Goal: Check status: Check status

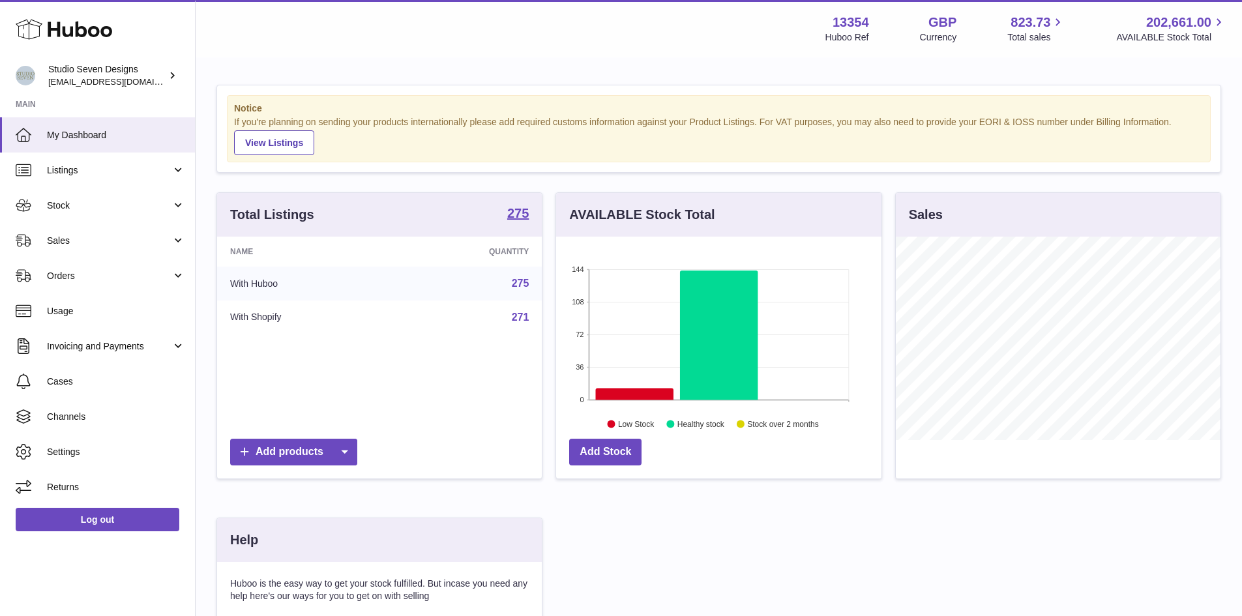
scroll to position [203, 325]
click at [162, 209] on span "Stock" at bounding box center [109, 206] width 125 height 12
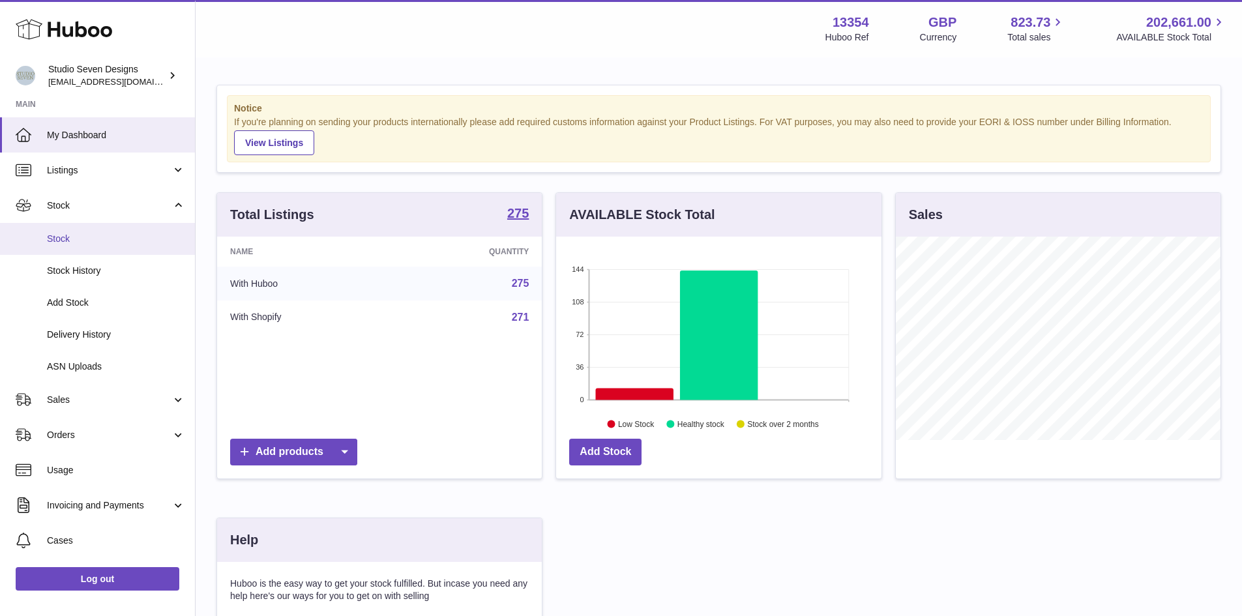
click at [128, 243] on span "Stock" at bounding box center [116, 239] width 138 height 12
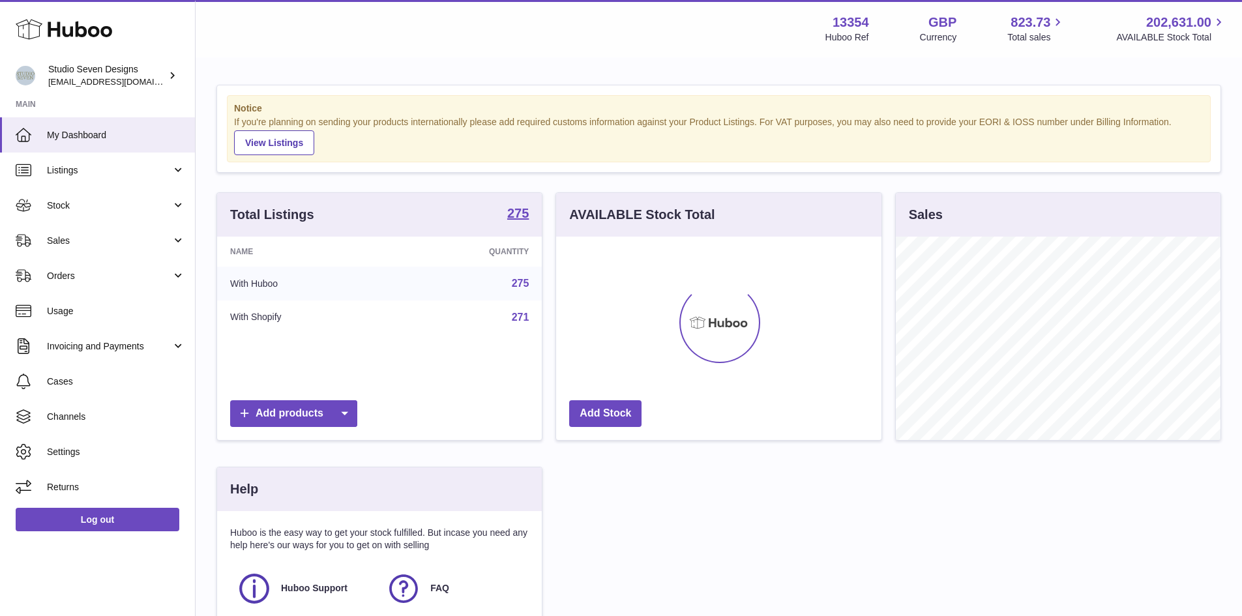
scroll to position [203, 325]
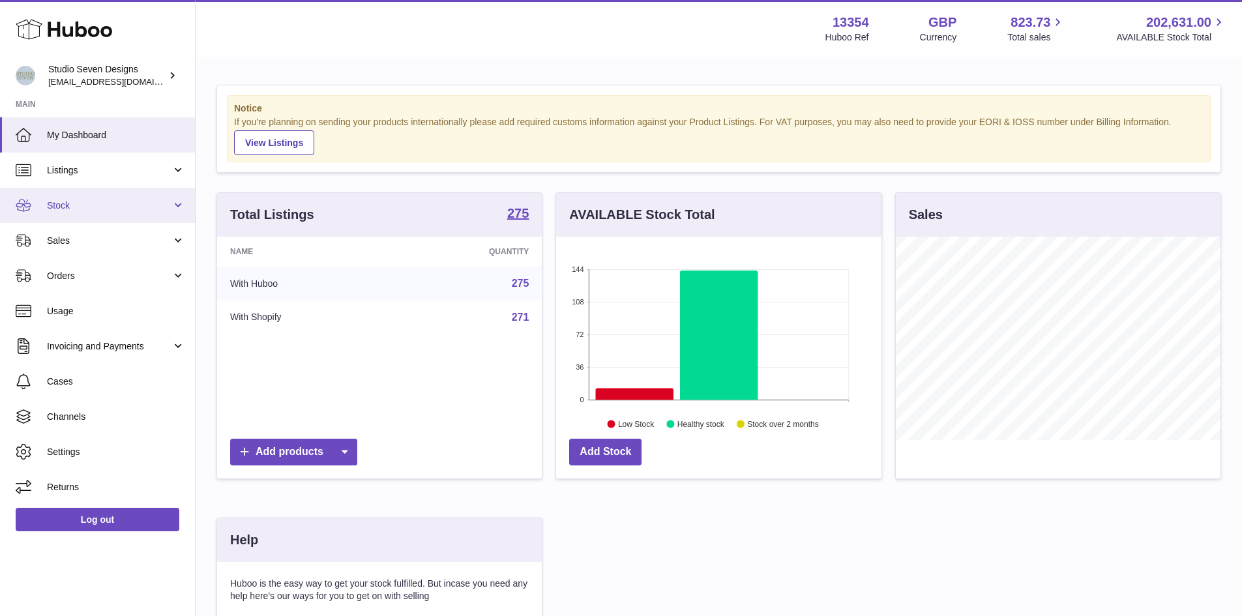
click at [150, 212] on link "Stock" at bounding box center [97, 205] width 195 height 35
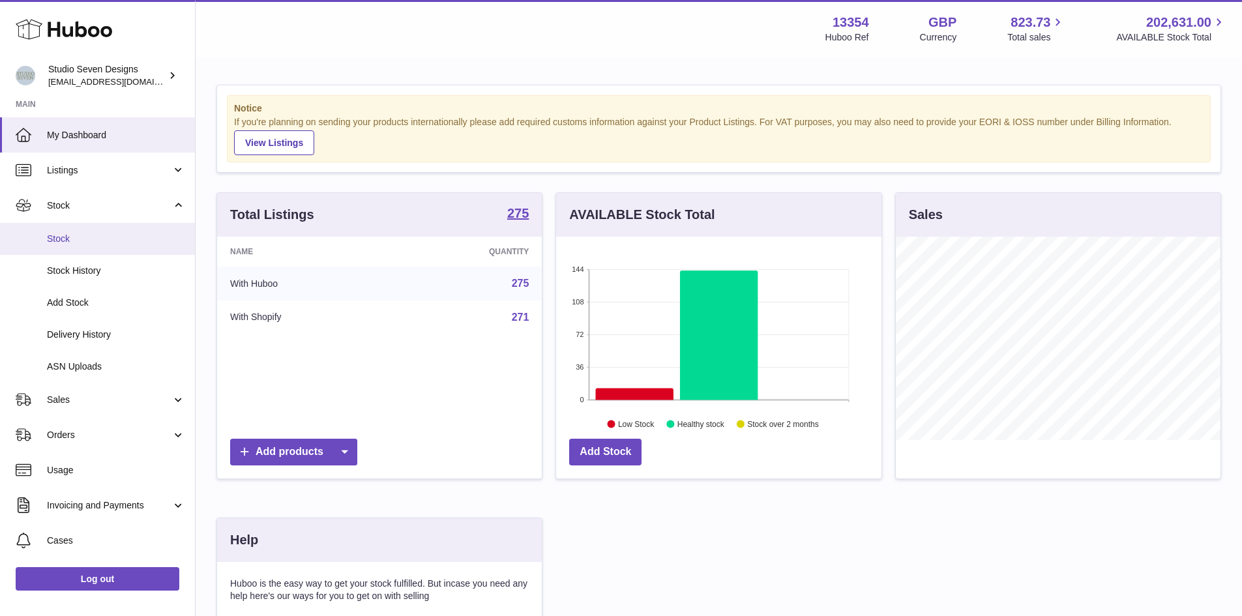
click at [98, 245] on span "Stock" at bounding box center [116, 239] width 138 height 12
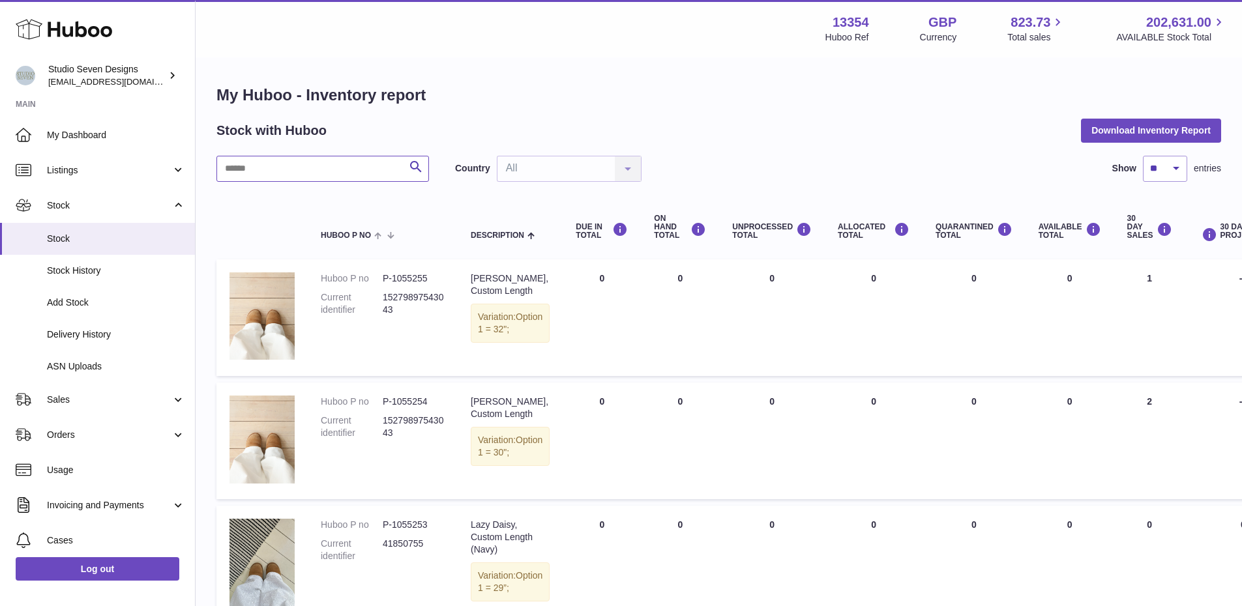
click at [269, 173] on input "text" at bounding box center [323, 169] width 213 height 26
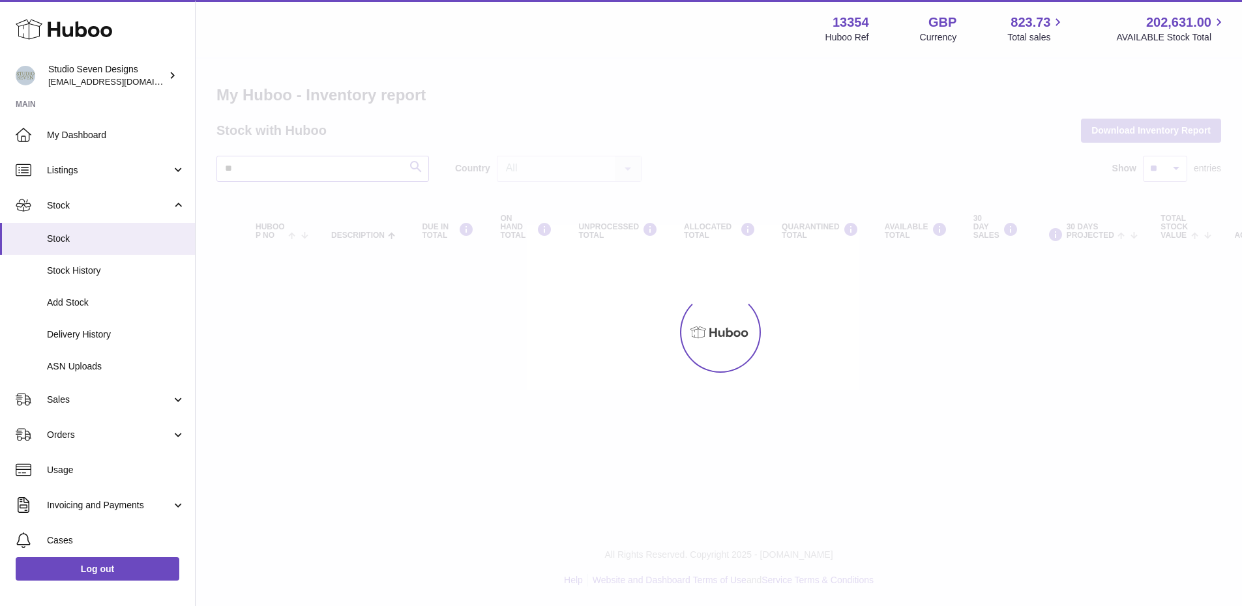
type input "*"
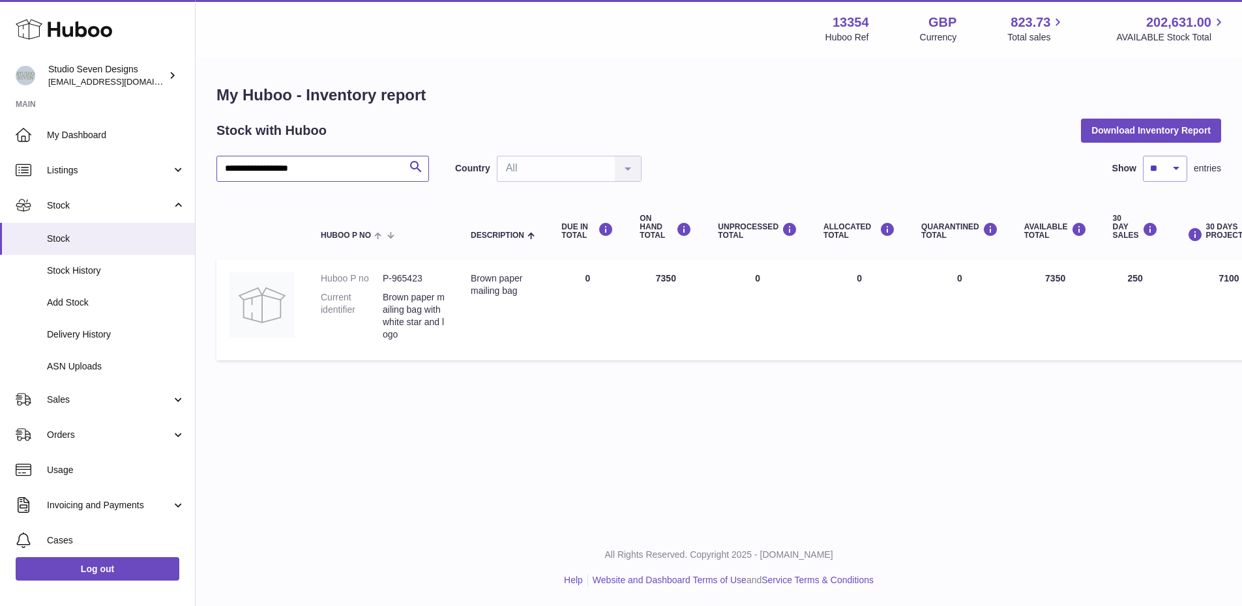
click at [305, 169] on input "**********" at bounding box center [323, 169] width 213 height 26
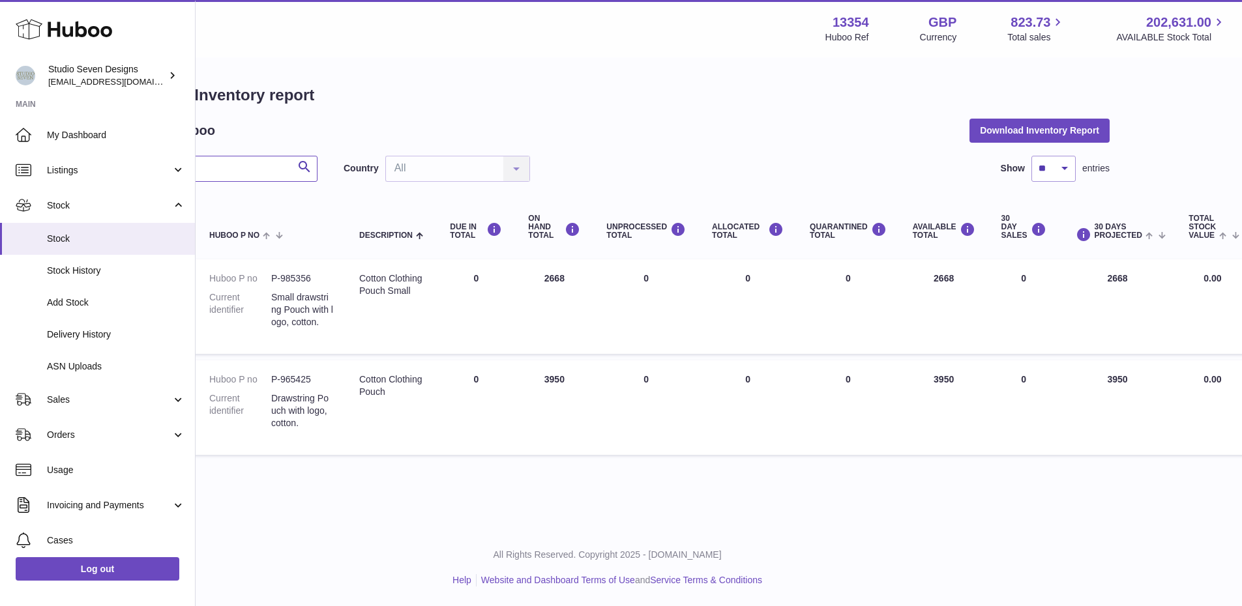
scroll to position [0, 14]
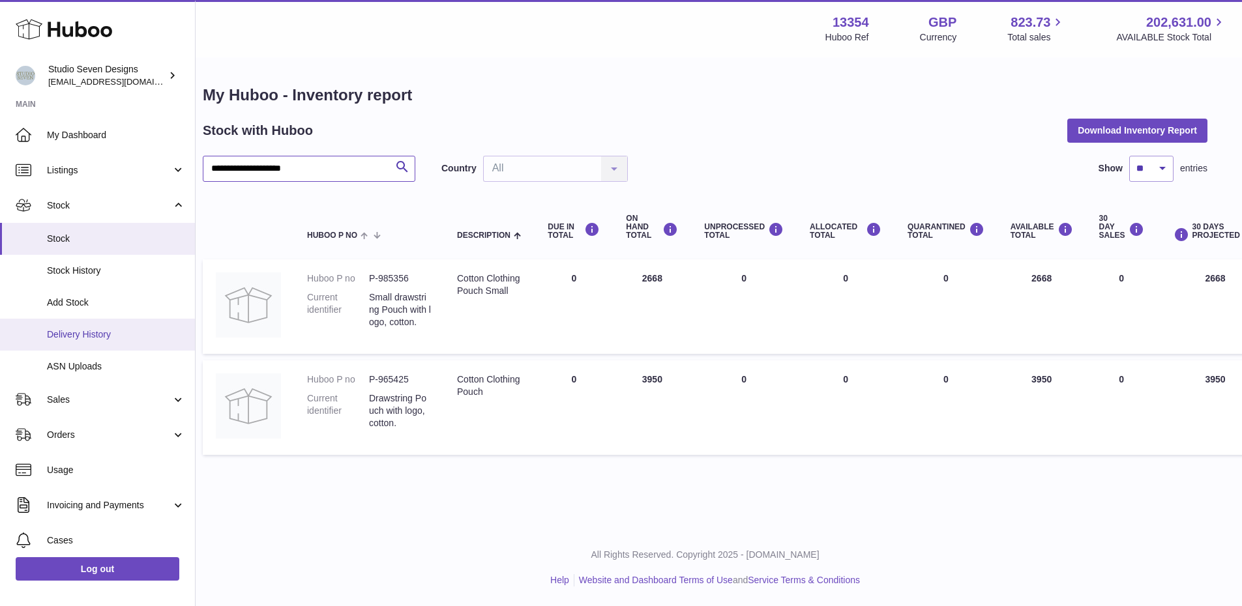
type input "**********"
click at [110, 335] on span "Delivery History" at bounding box center [116, 335] width 138 height 12
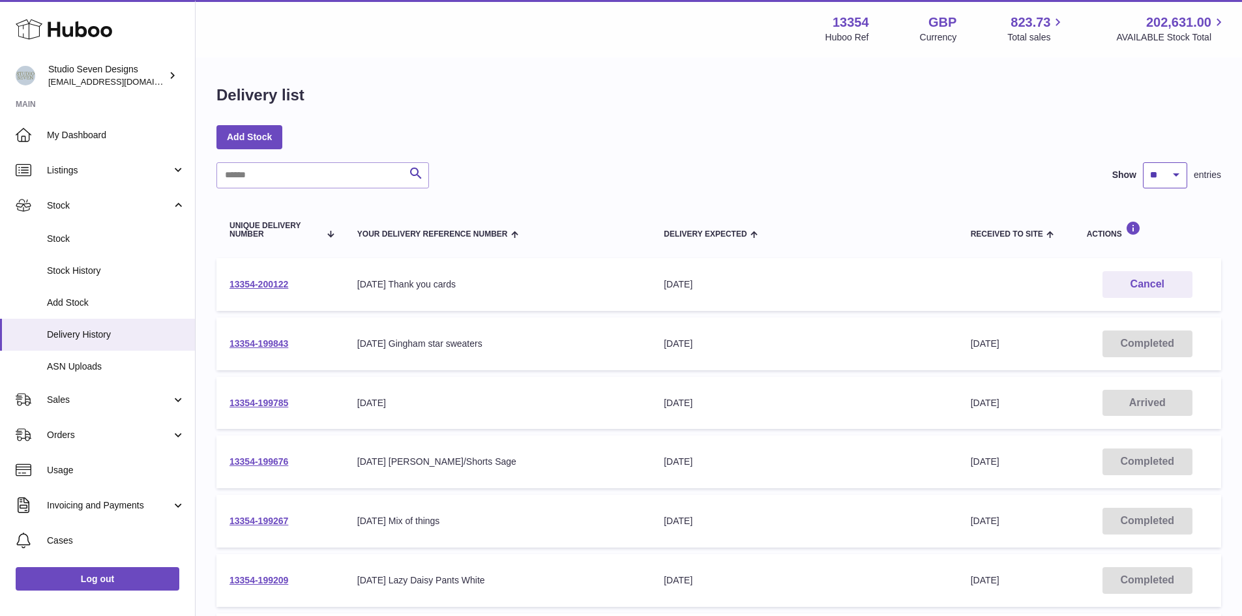
click at [1175, 165] on select "** ** ** ***" at bounding box center [1165, 175] width 44 height 26
select select "**"
click at [1143, 162] on select "** ** ** ***" at bounding box center [1165, 175] width 44 height 26
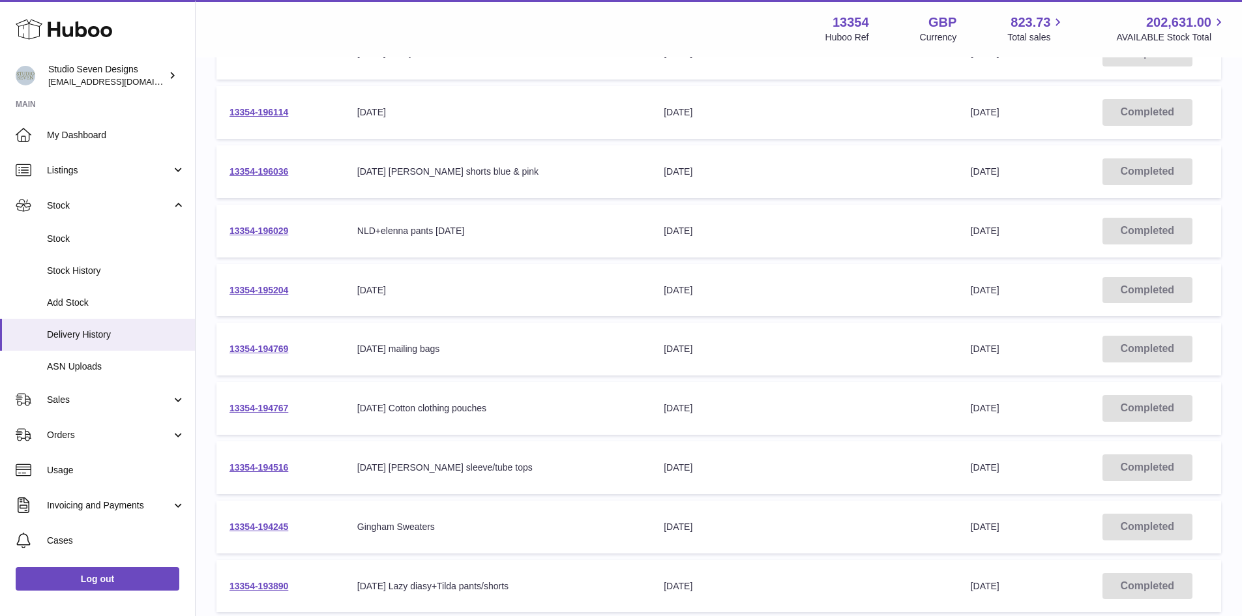
scroll to position [1535, 0]
click at [273, 408] on link "13354-194767" at bounding box center [259, 407] width 59 height 10
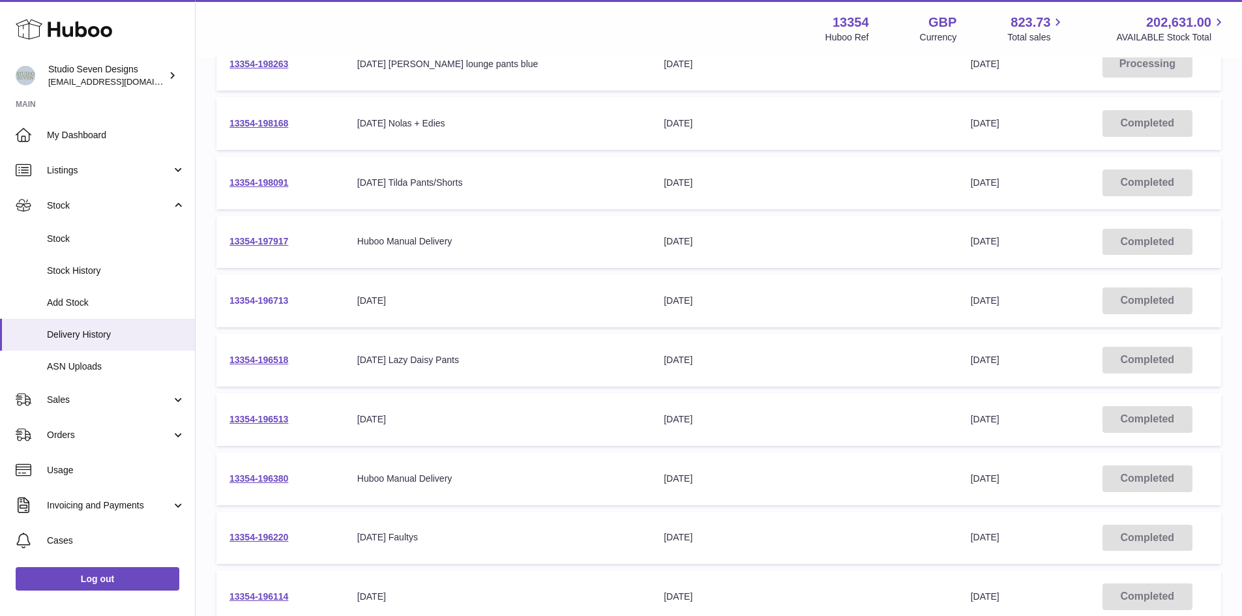
click at [271, 303] on link "13354-196713" at bounding box center [259, 300] width 59 height 10
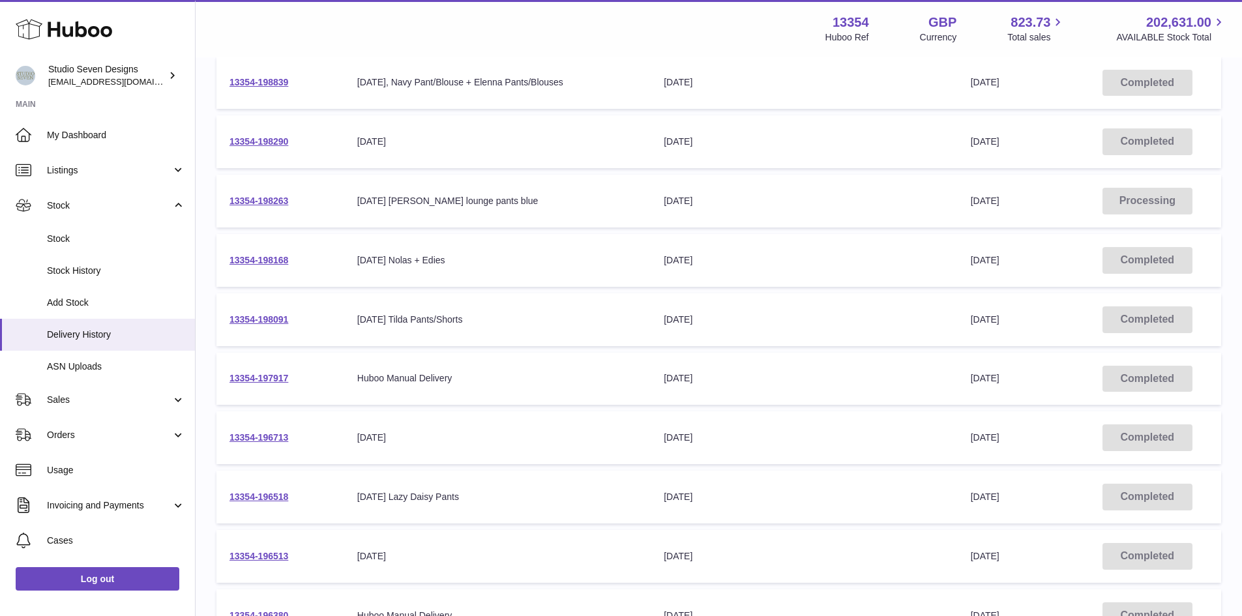
scroll to position [841, 0]
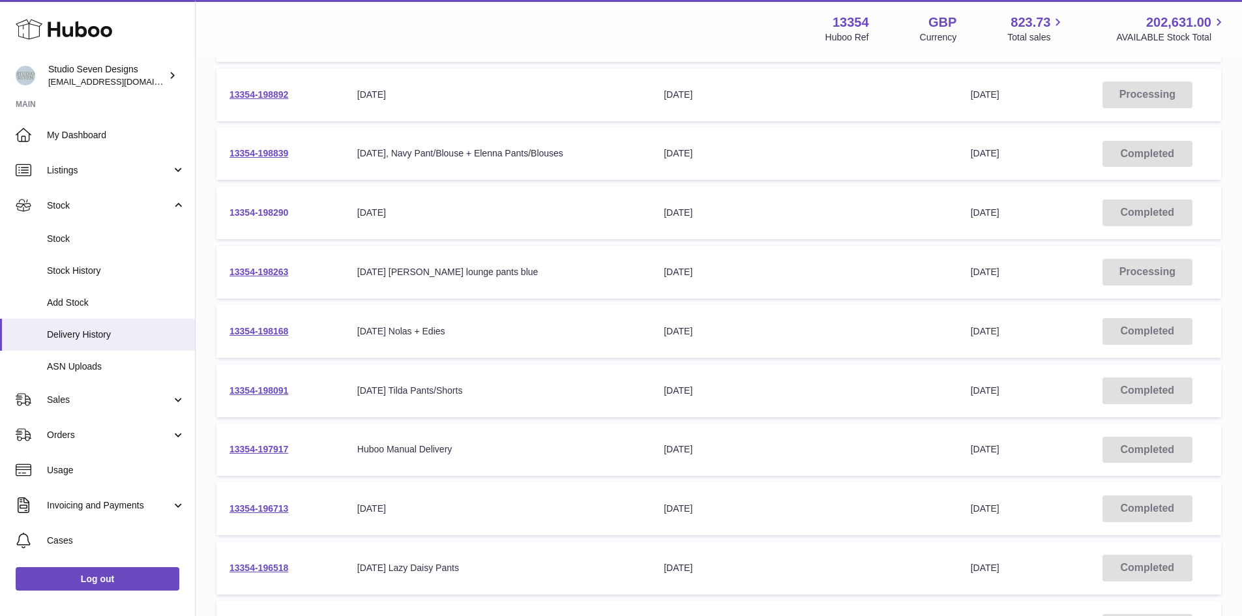
click at [277, 212] on link "13354-198290" at bounding box center [259, 212] width 59 height 10
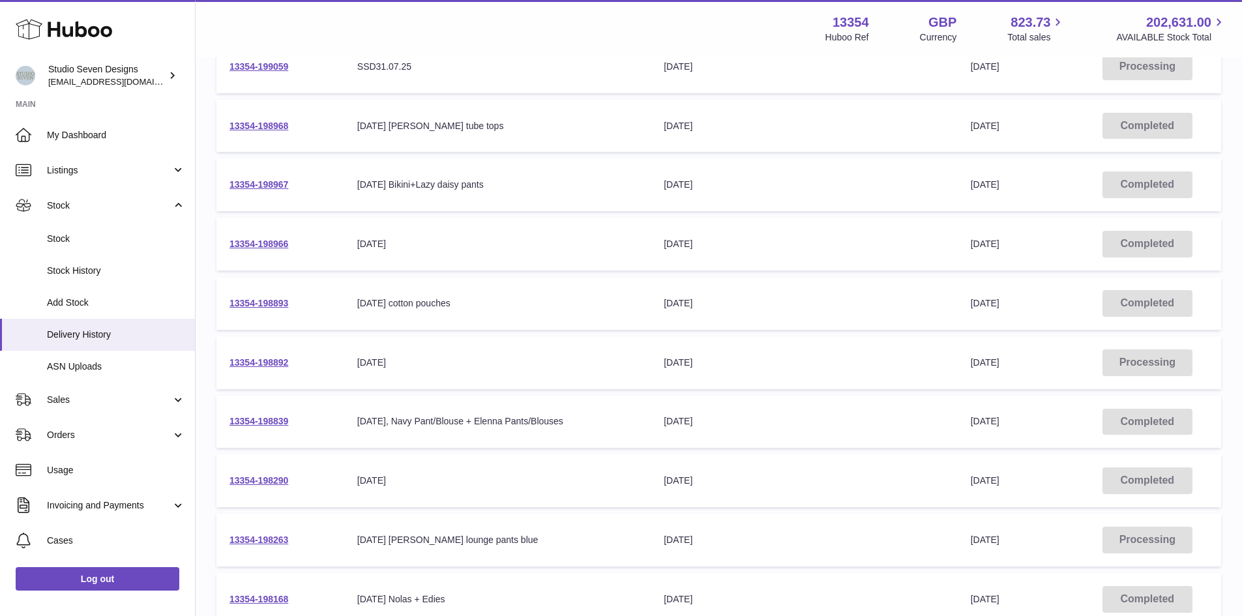
scroll to position [572, 0]
click at [273, 302] on link "13354-198893" at bounding box center [259, 304] width 59 height 10
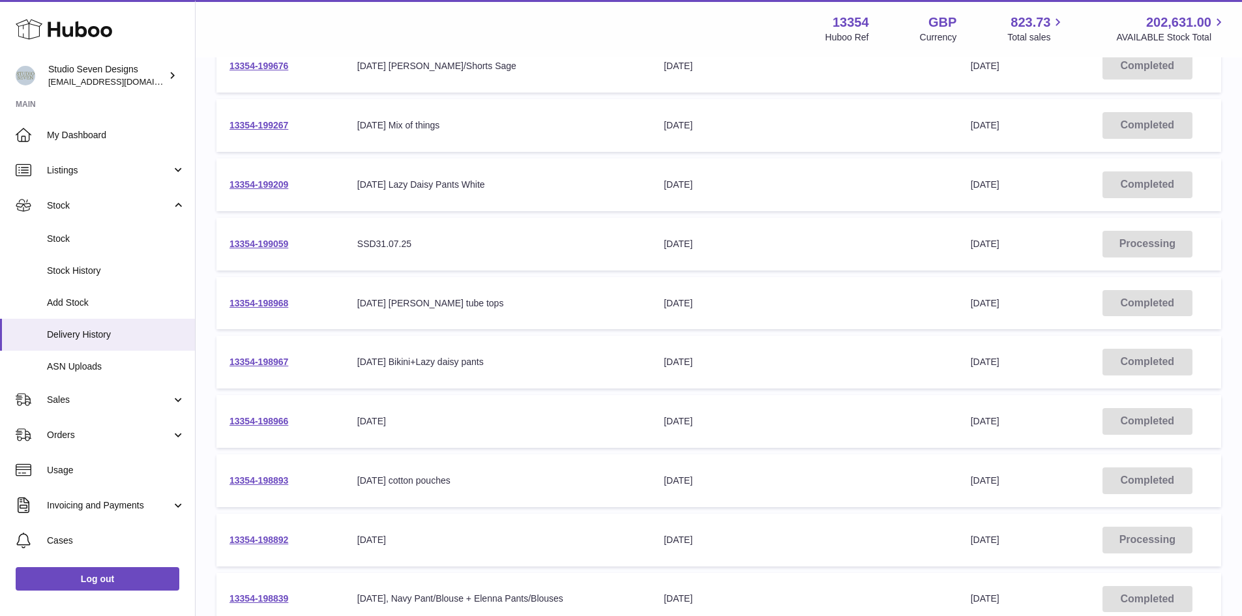
scroll to position [0, 0]
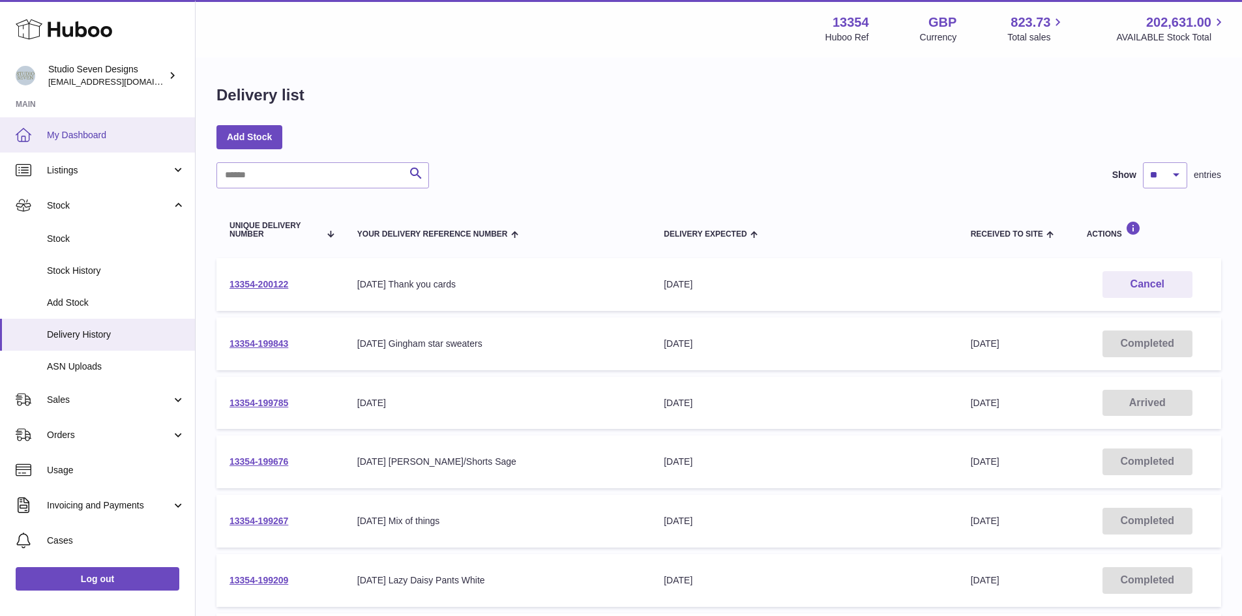
click at [110, 132] on span "My Dashboard" at bounding box center [116, 135] width 138 height 12
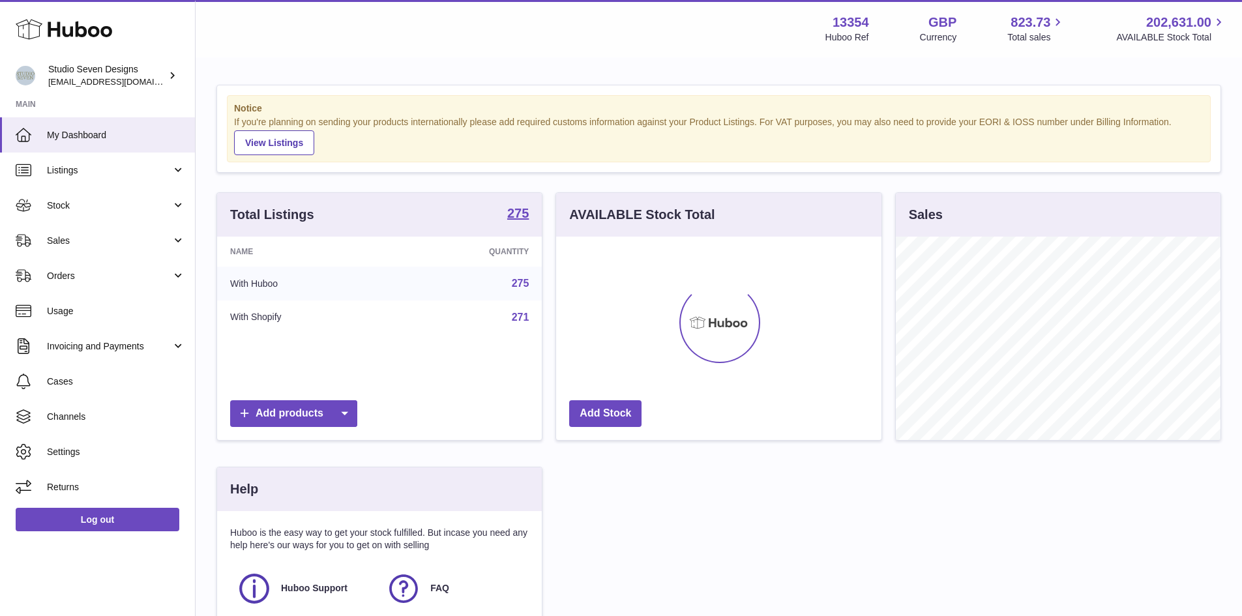
scroll to position [203, 325]
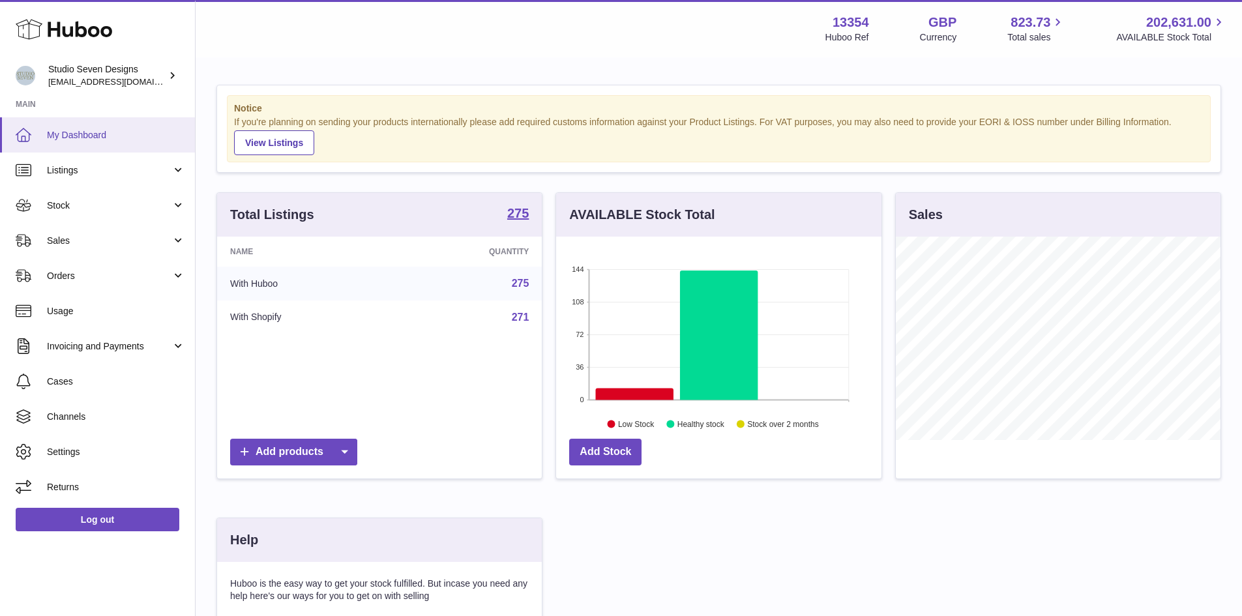
click at [93, 139] on span "My Dashboard" at bounding box center [116, 135] width 138 height 12
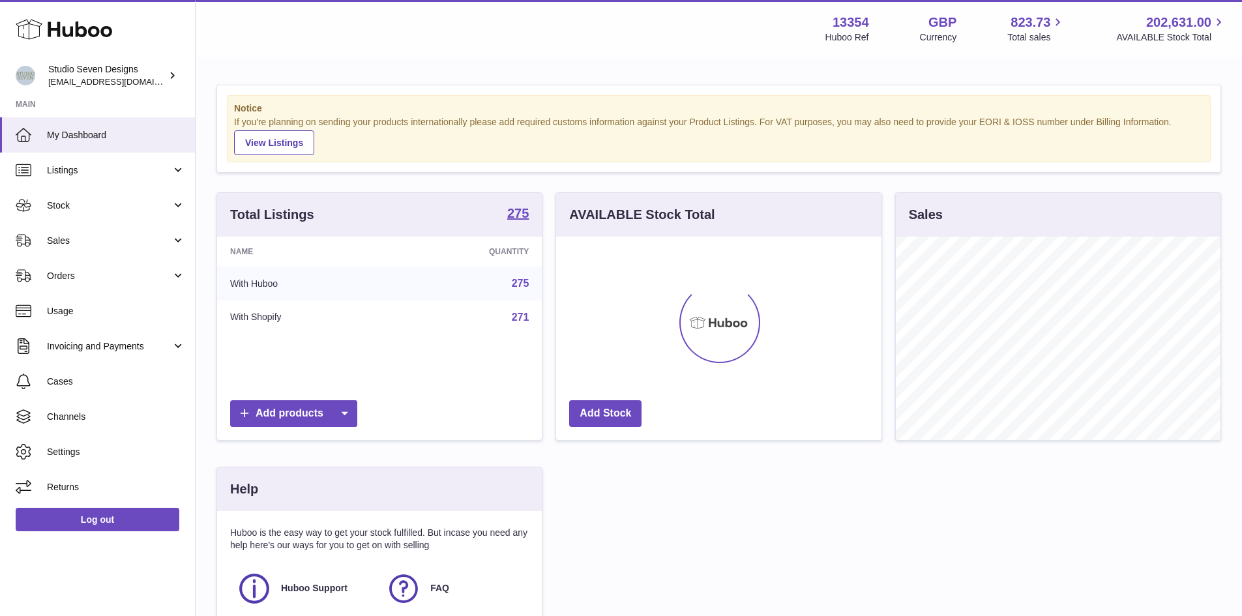
scroll to position [203, 325]
